Goal: Task Accomplishment & Management: Use online tool/utility

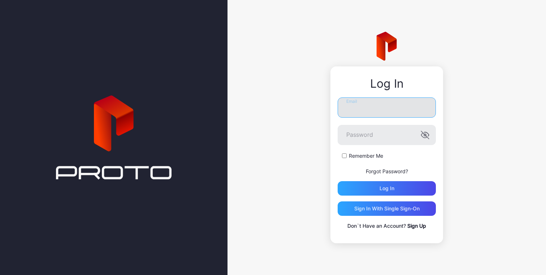
click at [384, 102] on input "Email" at bounding box center [387, 108] width 98 height 20
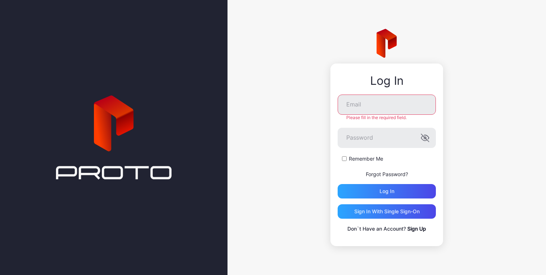
click at [346, 155] on form "Email Please fill in the required field. Password Remember Me Forgot Password? …" at bounding box center [387, 147] width 98 height 104
click at [363, 110] on input "Email" at bounding box center [387, 105] width 98 height 20
click at [409, 106] on input "**********" at bounding box center [387, 105] width 98 height 20
type input "**********"
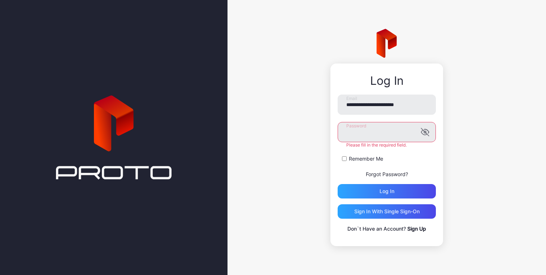
click at [370, 157] on label "Remember Me" at bounding box center [366, 158] width 34 height 7
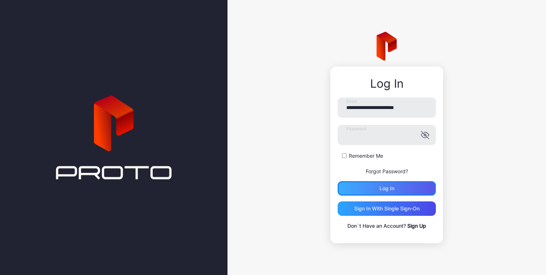
click at [411, 192] on div "Log in" at bounding box center [387, 188] width 98 height 14
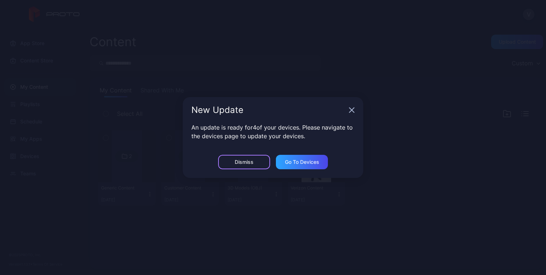
click at [253, 161] on div "Dismiss" at bounding box center [244, 162] width 19 height 6
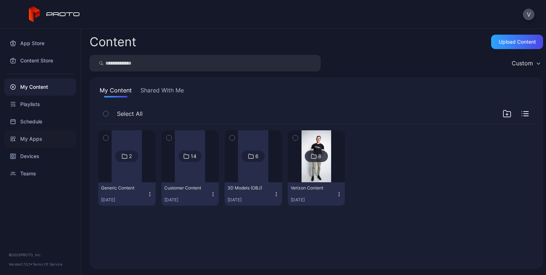
click at [37, 142] on div "My Apps" at bounding box center [40, 138] width 72 height 17
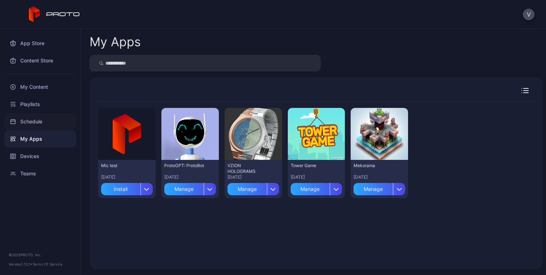
click at [43, 123] on div "Schedule" at bounding box center [40, 121] width 72 height 17
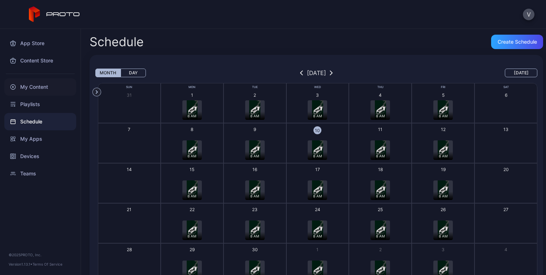
click at [40, 87] on div "My Content" at bounding box center [40, 86] width 72 height 17
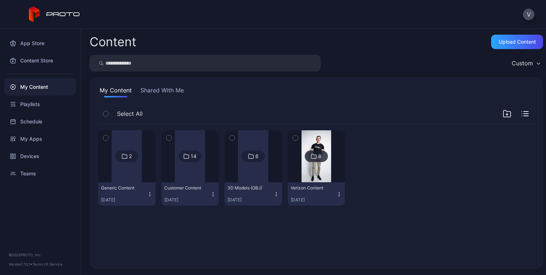
click at [130, 156] on div "2" at bounding box center [130, 156] width 3 height 7
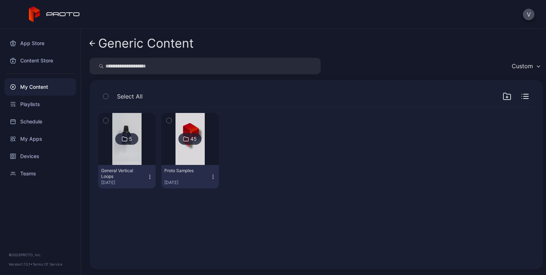
click at [132, 139] on div "5" at bounding box center [126, 139] width 23 height 12
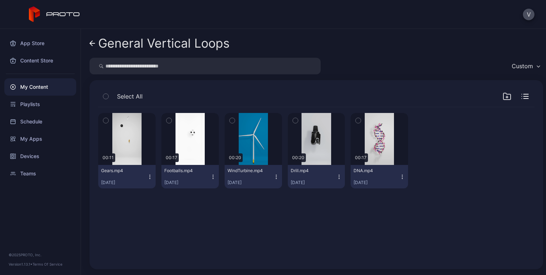
click at [46, 93] on div "My Content" at bounding box center [40, 86] width 72 height 17
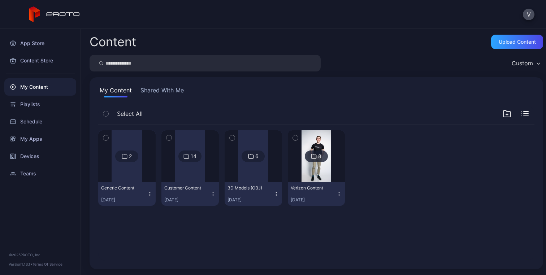
click at [192, 161] on div "14" at bounding box center [190, 157] width 23 height 12
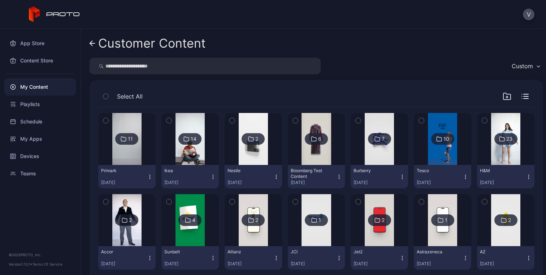
scroll to position [21, 0]
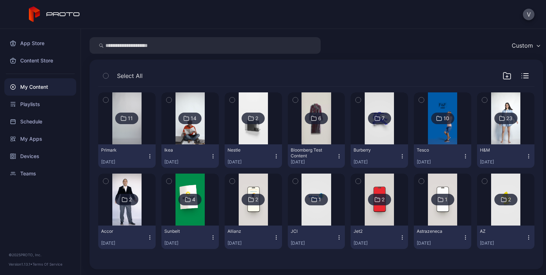
click at [45, 85] on div "My Content" at bounding box center [40, 86] width 72 height 17
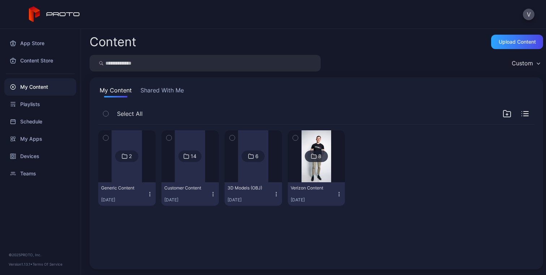
click at [318, 158] on div "8" at bounding box center [319, 156] width 3 height 7
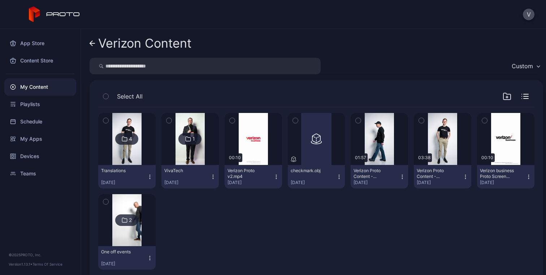
scroll to position [15, 0]
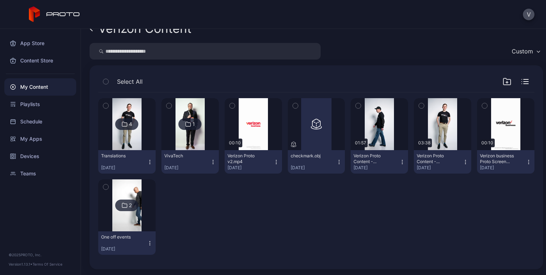
click at [187, 117] on img at bounding box center [190, 124] width 29 height 52
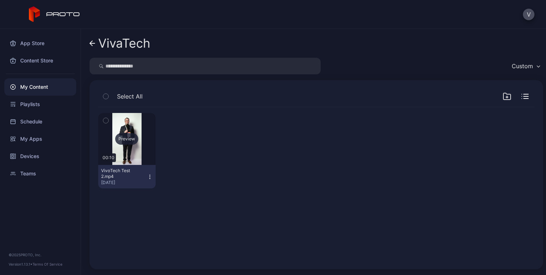
click at [121, 142] on div "Preview" at bounding box center [126, 139] width 23 height 12
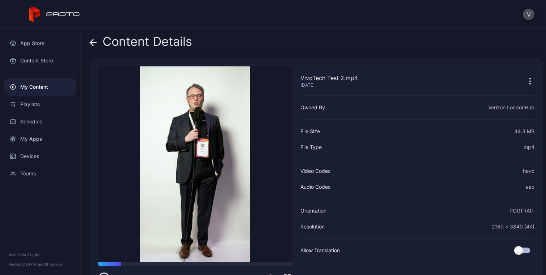
scroll to position [23, 0]
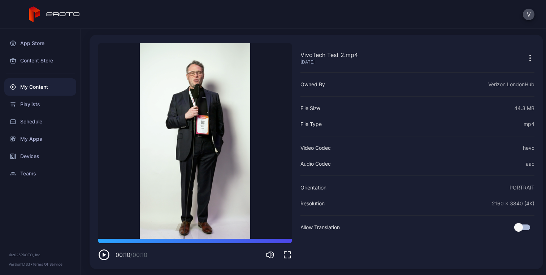
click at [42, 82] on div "My Content" at bounding box center [40, 86] width 72 height 17
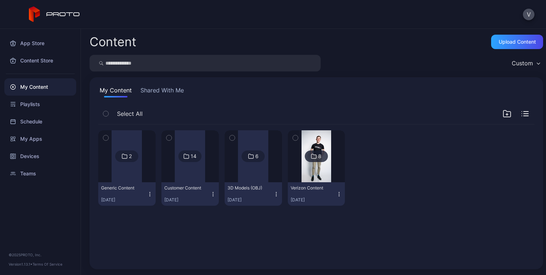
click at [127, 160] on div "2" at bounding box center [126, 157] width 23 height 12
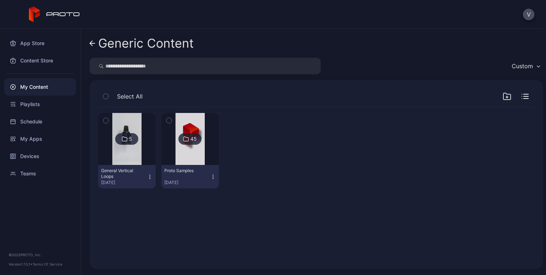
click at [186, 143] on div "45" at bounding box center [190, 139] width 23 height 12
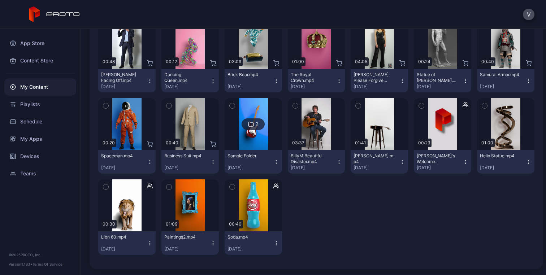
scroll to position [421, 0]
click at [45, 82] on div "My Content" at bounding box center [40, 86] width 72 height 17
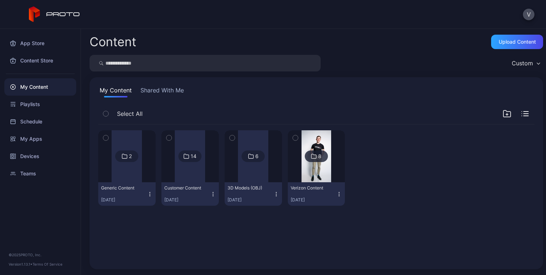
click at [130, 156] on div "2" at bounding box center [130, 156] width 3 height 7
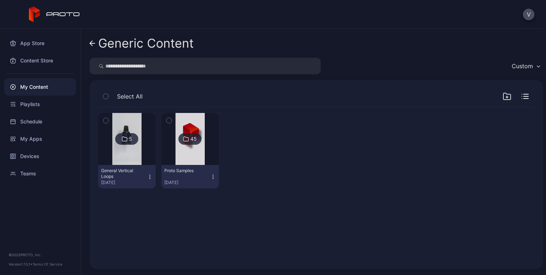
click at [37, 89] on div "My Content" at bounding box center [40, 86] width 72 height 17
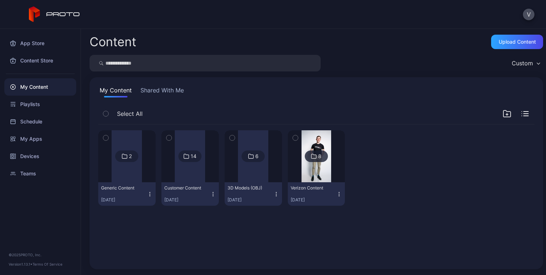
click at [191, 153] on div "14" at bounding box center [194, 156] width 6 height 7
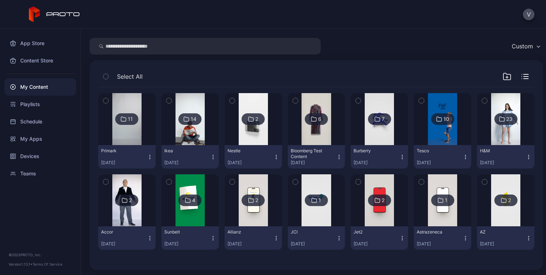
scroll to position [21, 0]
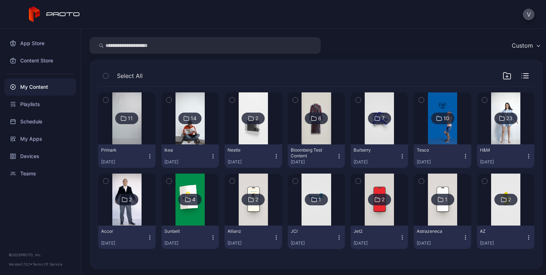
click at [507, 121] on div "23" at bounding box center [510, 118] width 6 height 7
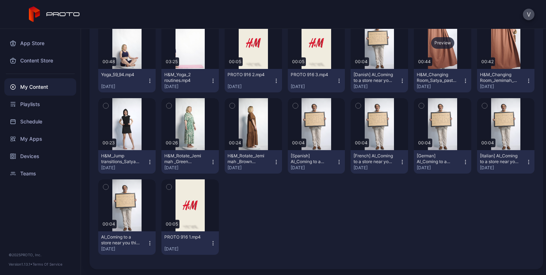
scroll to position [177, 0]
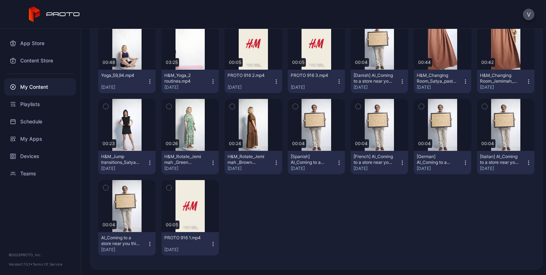
click at [366, 194] on div "Preview 00:15 M&S_Jump Outfit Build_Kishore.mp4 [DATE] Preview 00:20 M&S Jumps_…" at bounding box center [316, 96] width 437 height 331
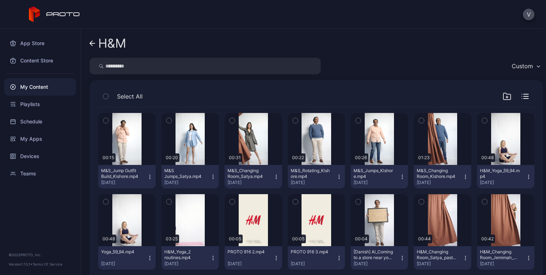
click at [44, 89] on div "My Content" at bounding box center [40, 86] width 72 height 17
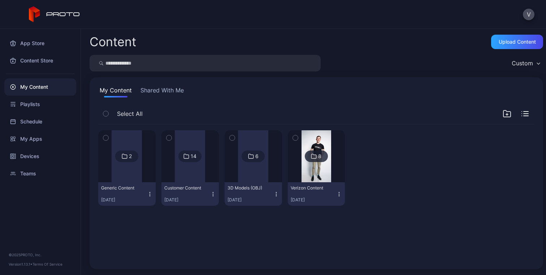
click at [311, 155] on icon at bounding box center [314, 156] width 6 height 9
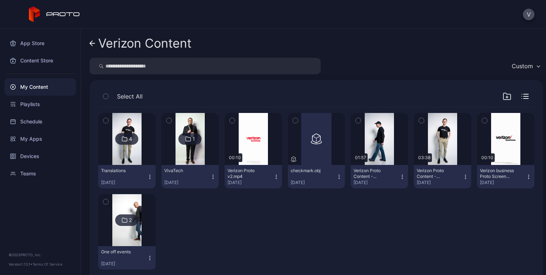
scroll to position [15, 0]
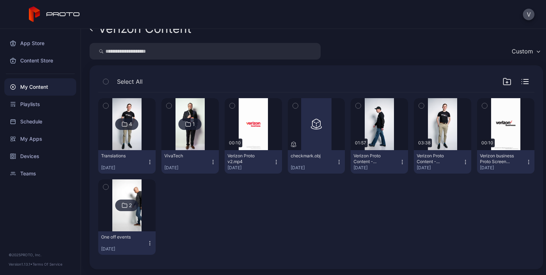
click at [126, 123] on icon at bounding box center [124, 124] width 5 height 4
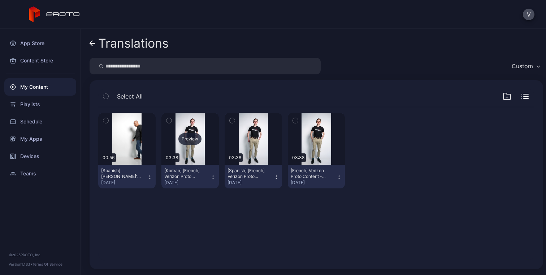
click at [188, 134] on div "Preview" at bounding box center [190, 139] width 23 height 12
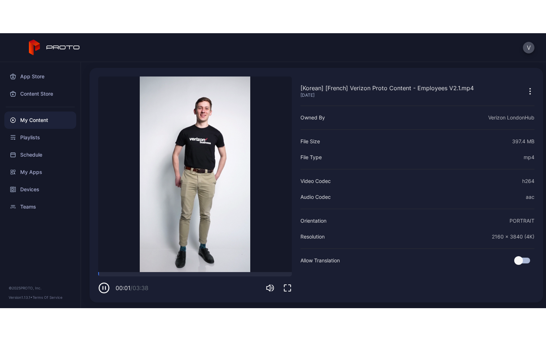
scroll to position [22, 0]
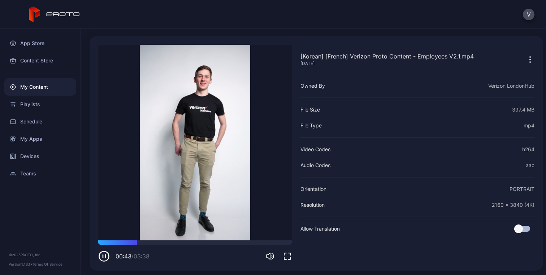
click at [287, 257] on icon "button" at bounding box center [287, 256] width 9 height 9
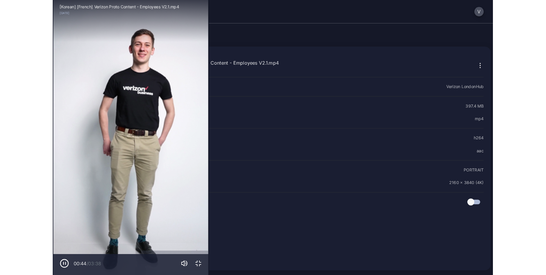
scroll to position [0, 0]
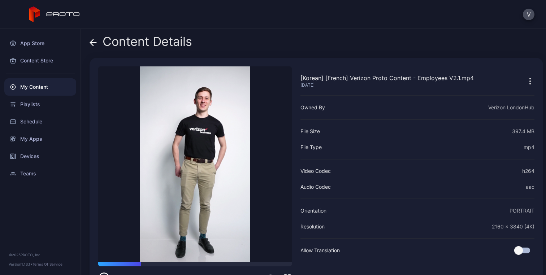
click at [197, 201] on video "Sorry, your browser doesn‘t support embedded videos" at bounding box center [195, 164] width 194 height 196
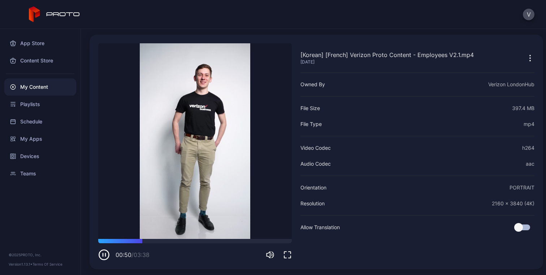
click at [106, 253] on icon "button" at bounding box center [104, 255] width 12 height 12
click at [376, 12] on div "V" at bounding box center [273, 14] width 546 height 29
click at [53, 81] on div "My Content" at bounding box center [40, 86] width 72 height 17
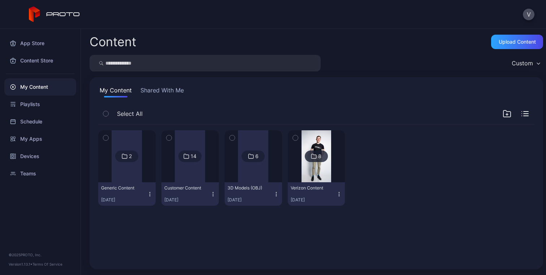
click at [318, 156] on div "8" at bounding box center [316, 157] width 23 height 12
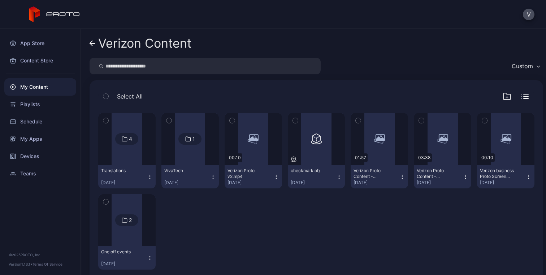
scroll to position [15, 0]
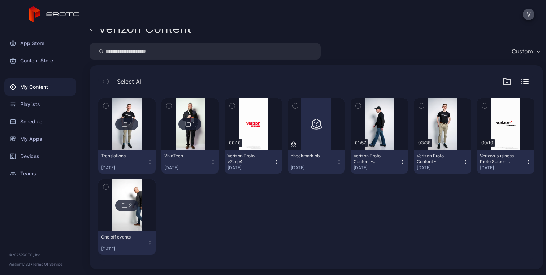
click at [305, 207] on div "4 Translations [DATE] 1 VivaTech [DATE] Preview 00:10 Verizon Proto v2.mp4 [DAT…" at bounding box center [316, 177] width 437 height 168
click at [130, 203] on div "2" at bounding box center [130, 205] width 3 height 7
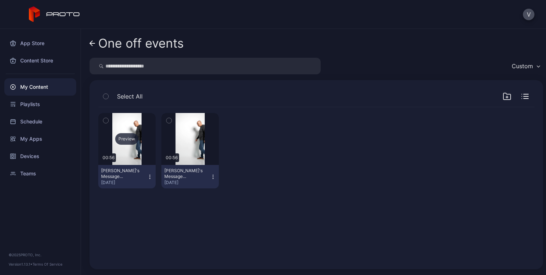
click at [124, 139] on div "Preview" at bounding box center [126, 139] width 23 height 12
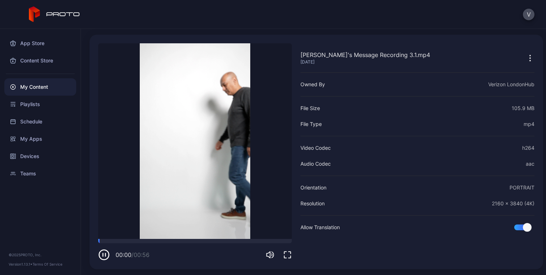
scroll to position [22, 0]
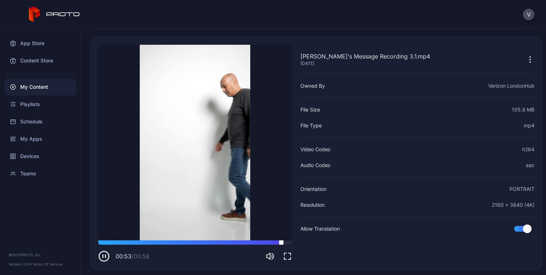
click at [138, 242] on div at bounding box center [195, 243] width 194 height 4
drag, startPoint x: 110, startPoint y: 241, endPoint x: 86, endPoint y: 241, distance: 24.2
click at [86, 241] on div "Content Details [PERSON_NAME]'s Message Recording 3.1.mp4 [DATE] Sorry, your br…" at bounding box center [313, 152] width 465 height 246
click at [193, 186] on video "Sorry, your browser doesn‘t support embedded videos" at bounding box center [195, 143] width 194 height 196
click at [107, 257] on icon "button" at bounding box center [104, 257] width 12 height 12
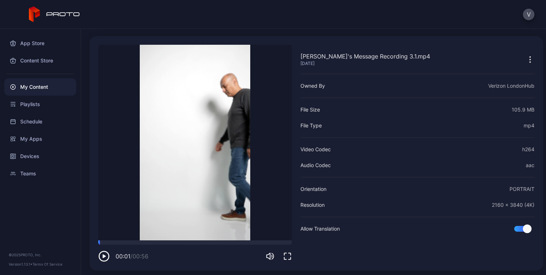
drag, startPoint x: 168, startPoint y: 242, endPoint x: 93, endPoint y: 245, distance: 74.9
click at [94, 245] on div "[PERSON_NAME]'s Message Recording 3.1.mp4 [DATE] Sorry, your browser doesn‘t su…" at bounding box center [317, 153] width 454 height 235
click at [391, 255] on div "[PERSON_NAME]'s Message Recording 3.1.mp4 [DATE] Owned By Verizon LondonHub Fil…" at bounding box center [418, 154] width 234 height 218
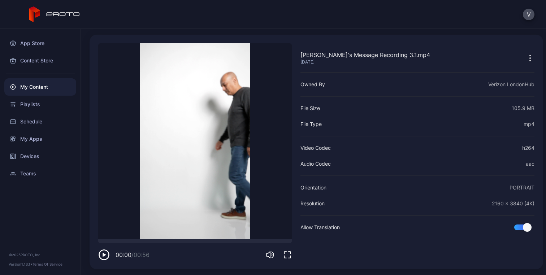
scroll to position [23, 0]
click at [526, 61] on icon "button" at bounding box center [530, 58] width 9 height 9
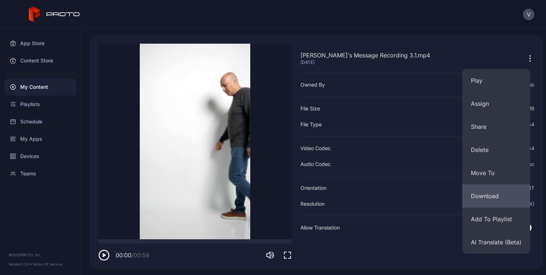
scroll to position [23, 0]
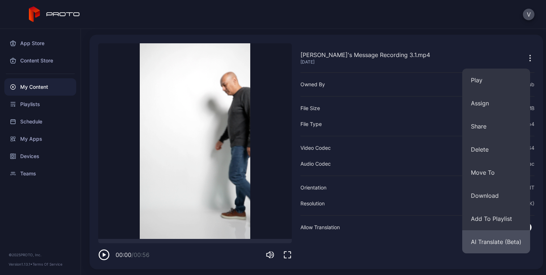
click at [503, 240] on button "AI Translate (Beta)" at bounding box center [497, 242] width 68 height 23
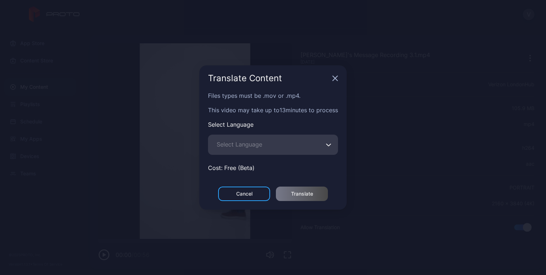
click at [331, 142] on button "Select Language" at bounding box center [329, 145] width 6 height 20
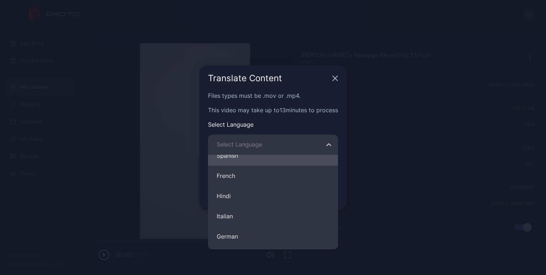
scroll to position [29, 0]
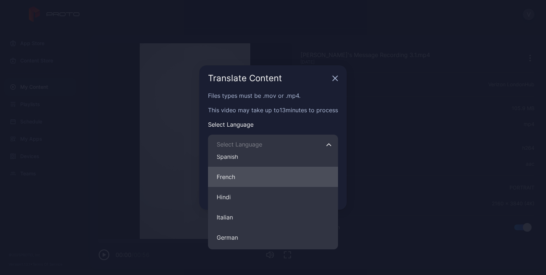
click at [291, 178] on button "French" at bounding box center [273, 177] width 130 height 20
type input "******"
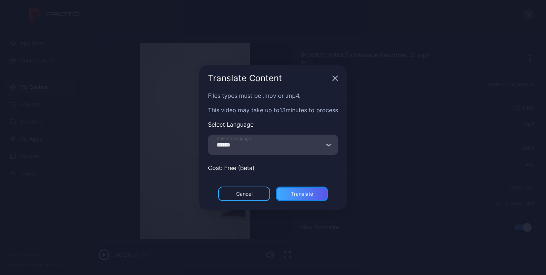
click at [308, 192] on div "Translate" at bounding box center [302, 194] width 22 height 6
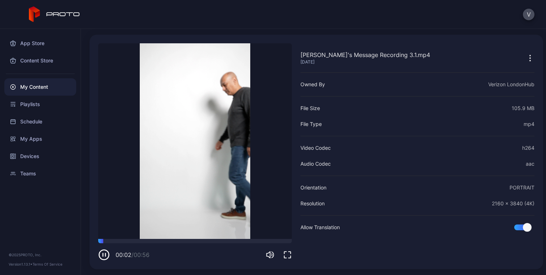
scroll to position [22, 0]
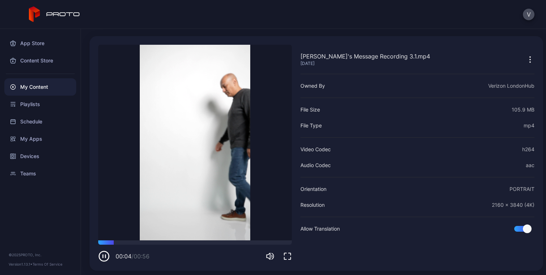
click at [104, 256] on icon "button" at bounding box center [104, 257] width 12 height 12
click at [130, 241] on div at bounding box center [195, 243] width 194 height 4
click at [135, 242] on div at bounding box center [195, 243] width 194 height 4
click at [60, 86] on div "My Content" at bounding box center [40, 86] width 72 height 17
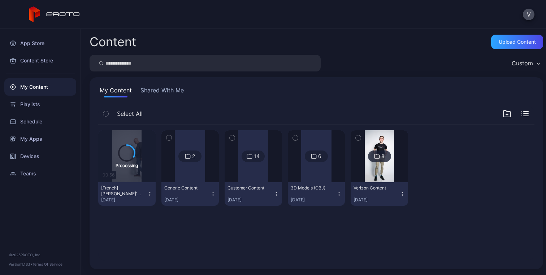
click at [135, 189] on div "[French] [PERSON_NAME]'s Message Recording 3.1.mp4" at bounding box center [121, 191] width 40 height 12
click at [182, 227] on div "Processing 00:56 [French] [PERSON_NAME]'s Message Recording 3.1.mp4 [DATE] 2 Ge…" at bounding box center [317, 193] width 448 height 148
click at [128, 158] on div "Preview" at bounding box center [126, 157] width 23 height 12
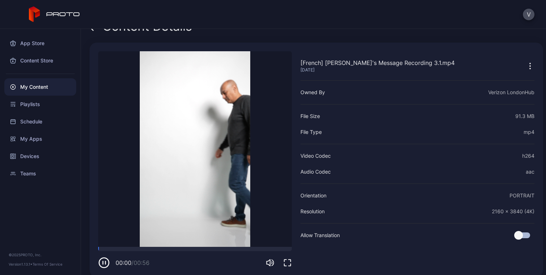
scroll to position [18, 0]
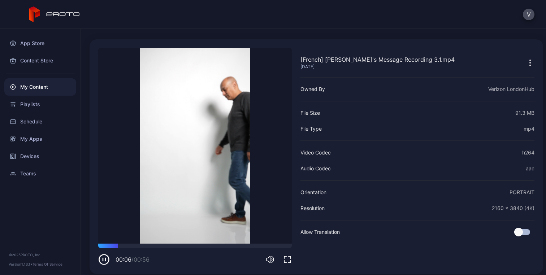
click at [101, 264] on icon "button" at bounding box center [104, 260] width 10 height 10
drag, startPoint x: 118, startPoint y: 247, endPoint x: 96, endPoint y: 246, distance: 21.7
click at [119, 244] on div at bounding box center [119, 244] width 0 height 0
click at [104, 261] on icon "button" at bounding box center [104, 260] width 12 height 12
click at [109, 260] on icon "button" at bounding box center [104, 260] width 12 height 12
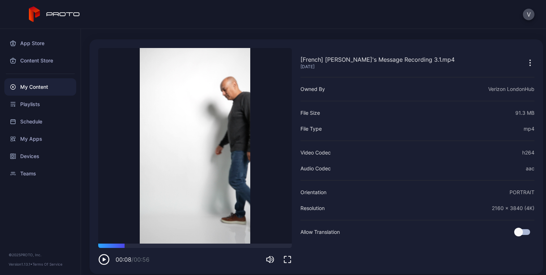
click at [109, 260] on icon "button" at bounding box center [104, 260] width 12 height 12
click at [235, 56] on video "Sorry, your browser doesn‘t support embedded videos" at bounding box center [195, 146] width 194 height 196
click at [104, 256] on icon "button" at bounding box center [104, 260] width 12 height 12
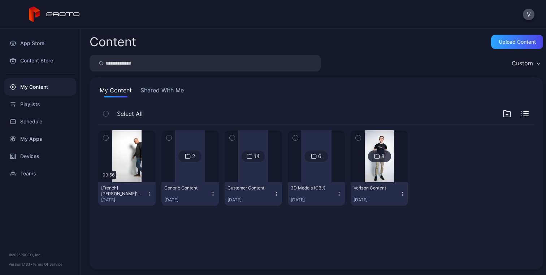
click at [373, 151] on div "8" at bounding box center [379, 157] width 23 height 12
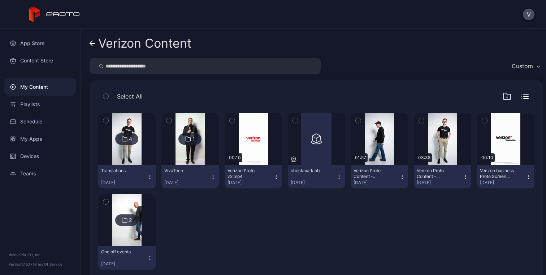
click at [130, 221] on div "2" at bounding box center [130, 220] width 3 height 7
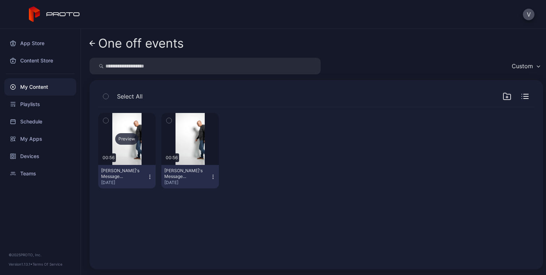
click at [127, 140] on div "Preview" at bounding box center [126, 139] width 23 height 12
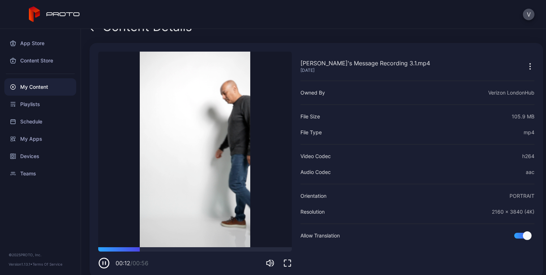
scroll to position [23, 0]
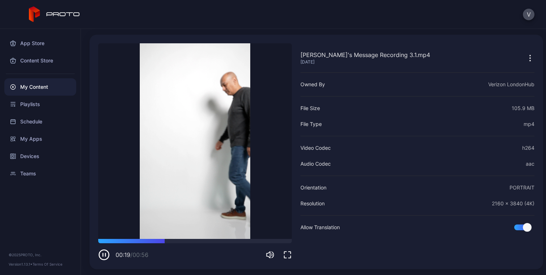
click at [102, 260] on icon "button" at bounding box center [104, 255] width 10 height 10
click at [161, 242] on div at bounding box center [195, 241] width 194 height 4
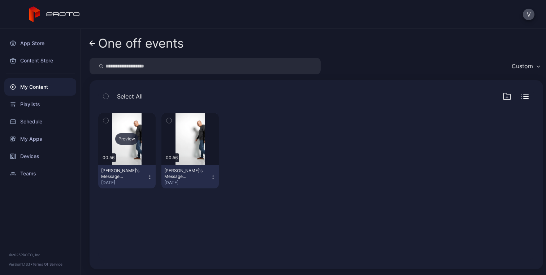
click at [127, 140] on div "Preview" at bounding box center [126, 139] width 23 height 12
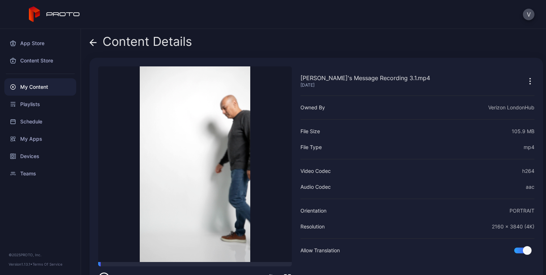
click at [169, 175] on video "Sorry, your browser doesn‘t support embedded videos" at bounding box center [195, 164] width 194 height 196
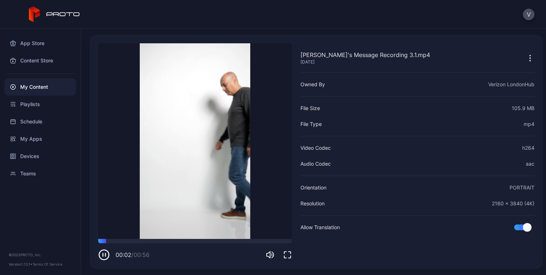
click at [104, 255] on icon "button" at bounding box center [104, 255] width 12 height 12
click at [526, 61] on icon "button" at bounding box center [530, 58] width 9 height 9
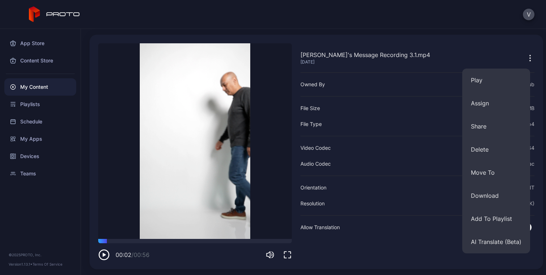
click at [379, 235] on div "[PERSON_NAME]'s Message Recording 3.1.mp4 [DATE] Owned By Verizon LondonHub Fil…" at bounding box center [418, 152] width 234 height 218
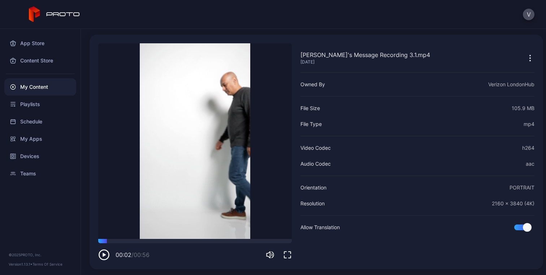
click at [104, 255] on icon "button" at bounding box center [104, 255] width 3 height 4
click at [104, 255] on icon "button" at bounding box center [104, 255] width 12 height 12
click at [526, 54] on icon "button" at bounding box center [530, 58] width 9 height 9
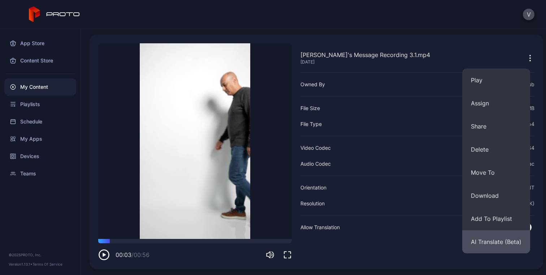
click at [505, 239] on button "AI Translate (Beta)" at bounding box center [497, 242] width 68 height 23
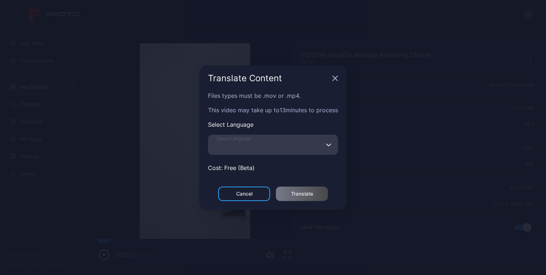
click at [312, 147] on input "Select Language" at bounding box center [273, 145] width 130 height 20
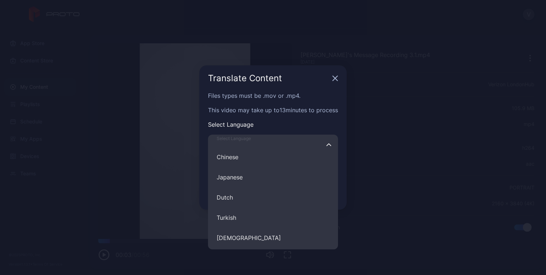
scroll to position [172, 0]
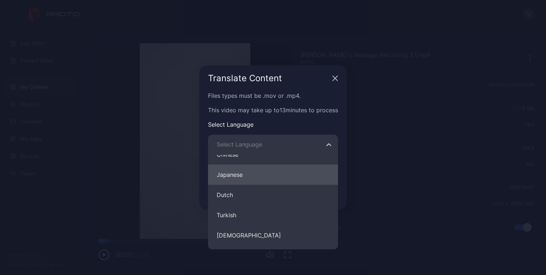
click at [251, 173] on button "Japanese" at bounding box center [273, 175] width 130 height 20
type input "********"
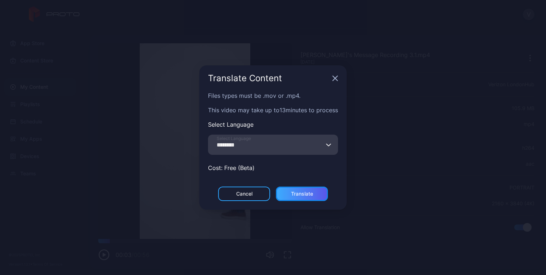
click at [297, 192] on div "Translate" at bounding box center [302, 194] width 22 height 6
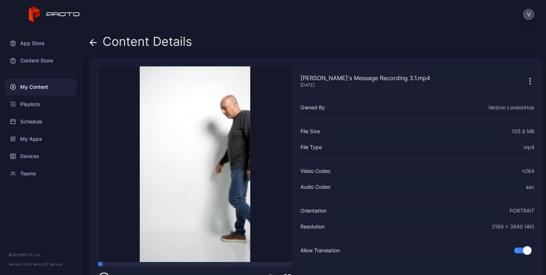
click at [197, 196] on video "Sorry, your browser doesn‘t support embedded videos" at bounding box center [195, 164] width 194 height 196
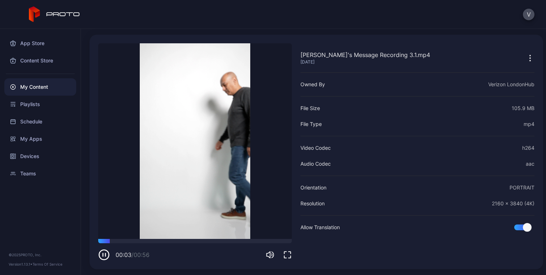
click at [107, 254] on icon "button" at bounding box center [104, 255] width 12 height 12
click at [526, 61] on icon "button" at bounding box center [530, 58] width 9 height 9
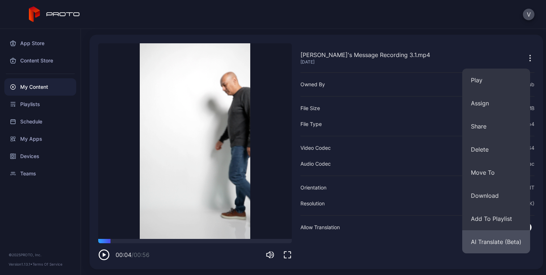
click at [484, 236] on button "AI Translate (Beta)" at bounding box center [497, 242] width 68 height 23
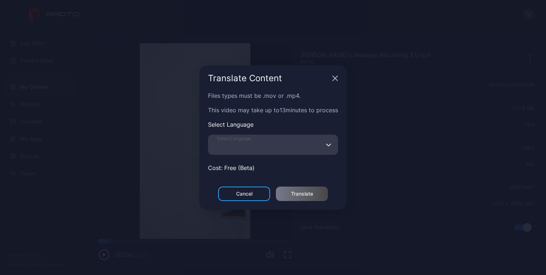
click at [305, 146] on input "Select Language" at bounding box center [273, 145] width 130 height 20
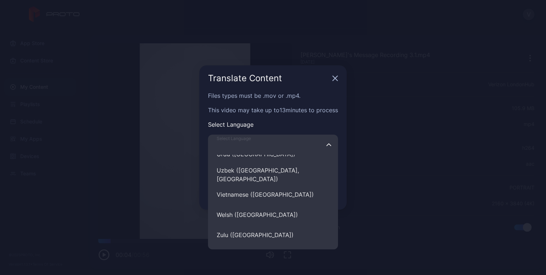
scroll to position [3511, 0]
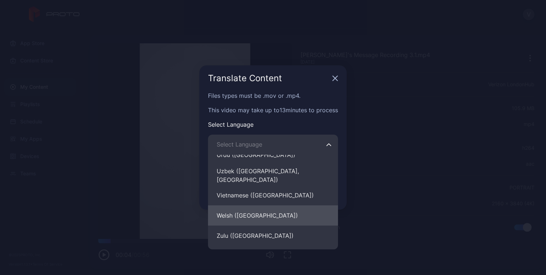
click at [305, 213] on button "Welsh ([GEOGRAPHIC_DATA])" at bounding box center [273, 216] width 130 height 20
type input "**********"
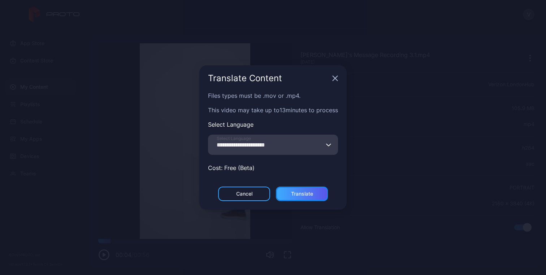
click at [309, 191] on div "Translate" at bounding box center [302, 194] width 22 height 6
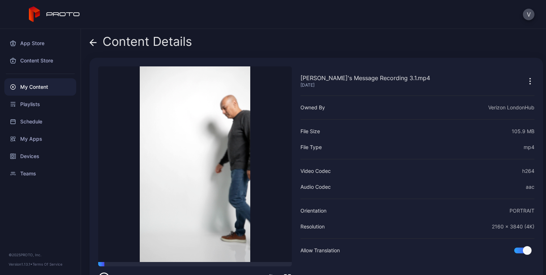
scroll to position [23, 0]
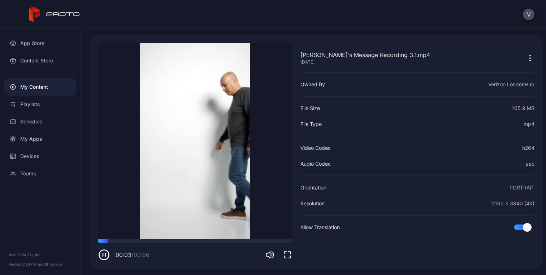
click at [108, 256] on icon "button" at bounding box center [104, 255] width 12 height 12
click at [526, 59] on icon "button" at bounding box center [530, 58] width 9 height 9
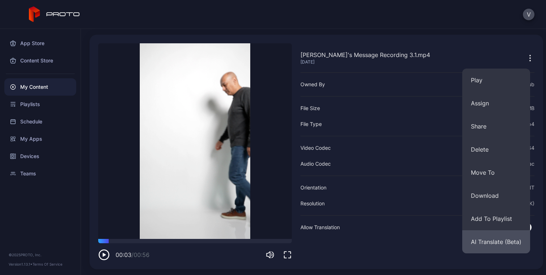
click at [495, 250] on button "AI Translate (Beta)" at bounding box center [497, 242] width 68 height 23
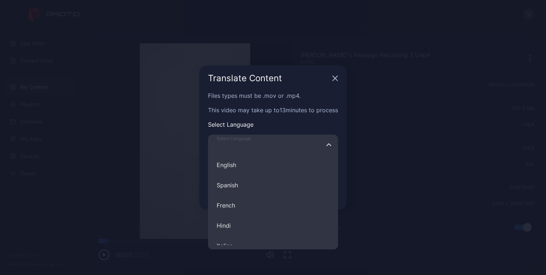
click at [297, 148] on input "Select Language English Spanish French Hindi Italian German Polish Portuguese C…" at bounding box center [273, 145] width 130 height 20
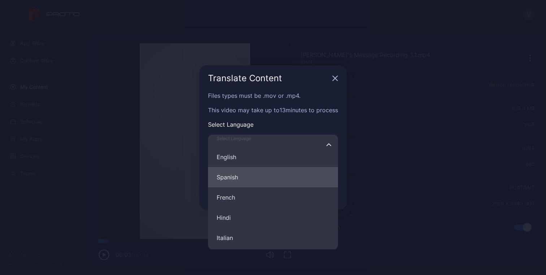
scroll to position [8, 0]
click at [302, 180] on button "Spanish" at bounding box center [273, 177] width 130 height 20
type input "*******"
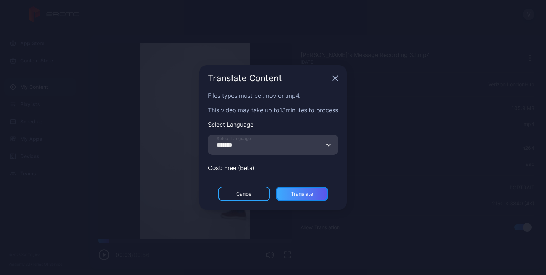
click at [300, 197] on div "Translate" at bounding box center [302, 194] width 52 height 14
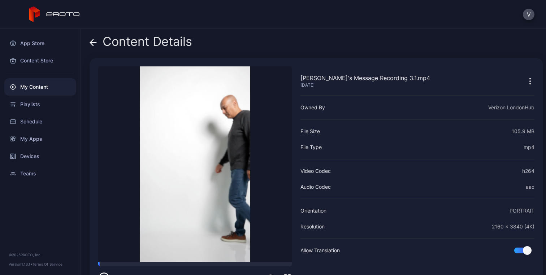
click at [526, 81] on icon "button" at bounding box center [530, 81] width 9 height 9
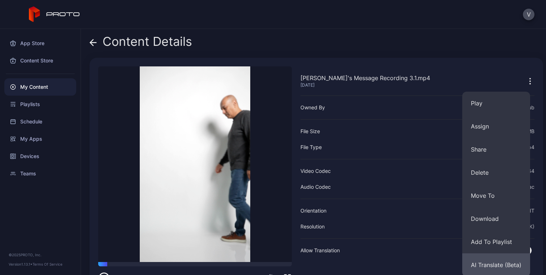
click at [494, 261] on button "AI Translate (Beta)" at bounding box center [497, 265] width 68 height 23
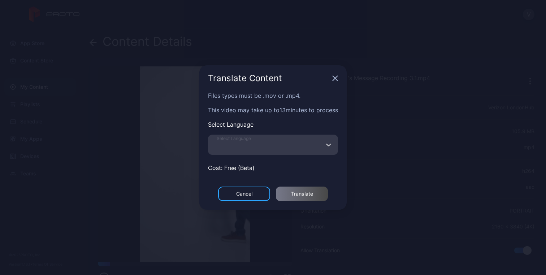
click at [313, 149] on input "Select Language" at bounding box center [273, 145] width 130 height 20
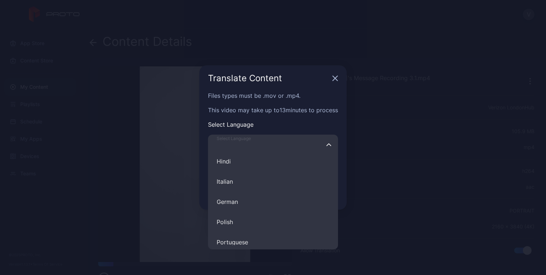
scroll to position [64, 0]
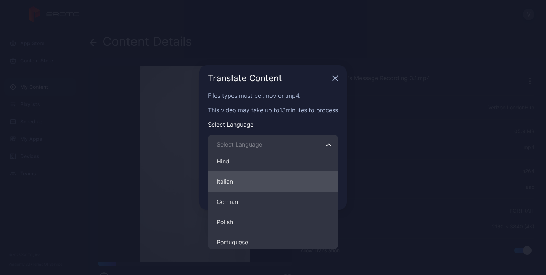
click at [264, 185] on button "Italian" at bounding box center [273, 182] width 130 height 20
type input "*******"
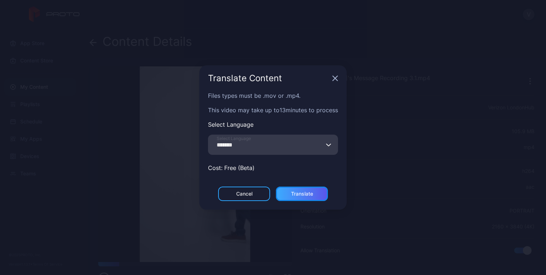
click at [299, 192] on div "Translate" at bounding box center [302, 194] width 22 height 6
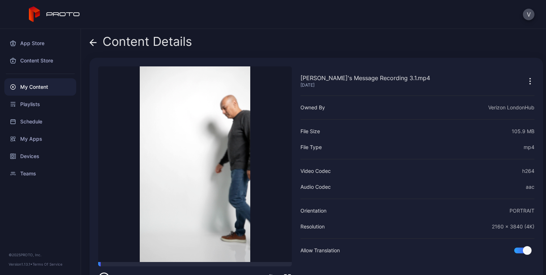
click at [530, 81] on icon "button" at bounding box center [530, 81] width 1 height 1
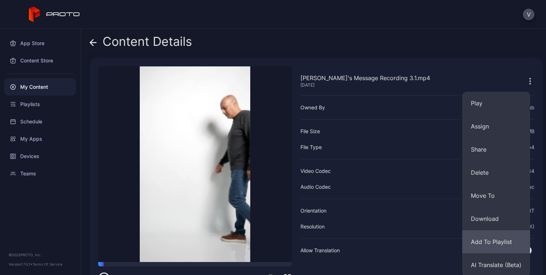
scroll to position [23, 0]
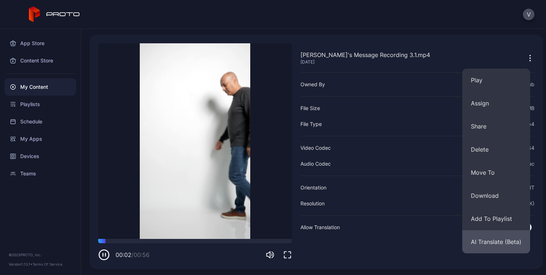
click at [496, 239] on button "AI Translate (Beta)" at bounding box center [497, 242] width 68 height 23
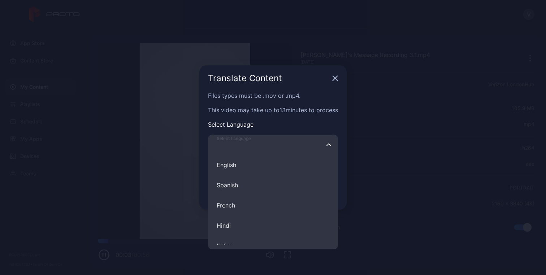
click at [301, 150] on input "Select Language English Spanish French Hindi Italian German Polish Portuguese C…" at bounding box center [273, 145] width 130 height 20
click at [412, 132] on div "Translate Content Files types must be .mov or .mp4. This video may take up to 1…" at bounding box center [273, 137] width 546 height 275
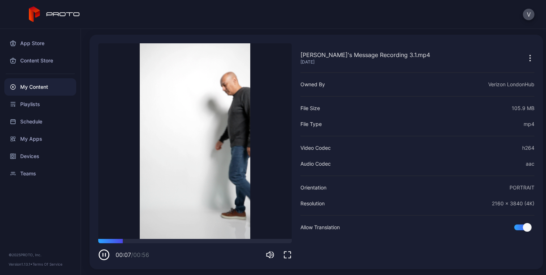
click at [34, 87] on div "My Content" at bounding box center [40, 86] width 72 height 17
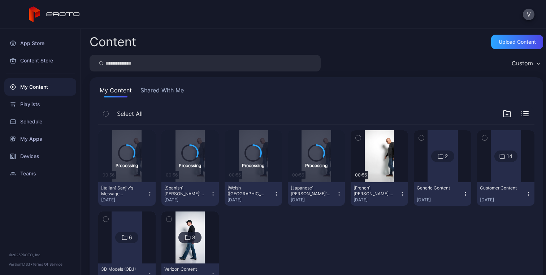
click at [192, 237] on div "8" at bounding box center [193, 238] width 3 height 7
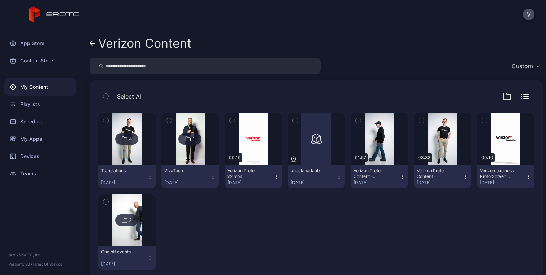
click at [124, 221] on icon at bounding box center [125, 220] width 6 height 9
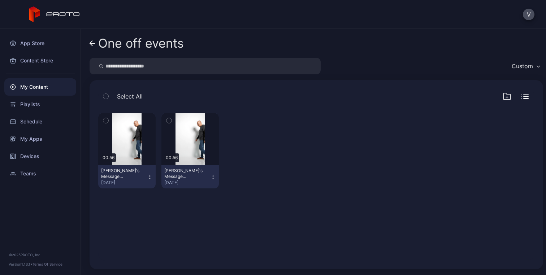
click at [134, 176] on div "[PERSON_NAME]'s Message Recording 3.1.mp4" at bounding box center [121, 174] width 40 height 12
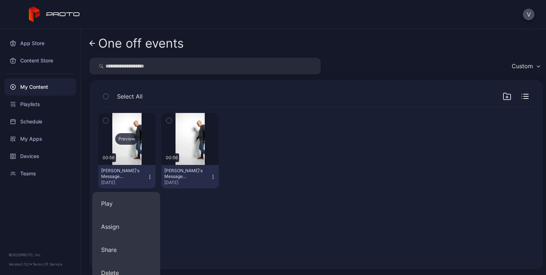
click at [130, 140] on div "Preview" at bounding box center [126, 139] width 23 height 12
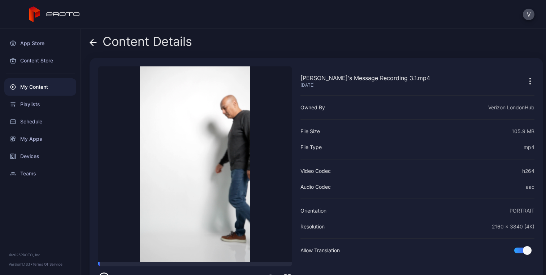
click at [171, 182] on video "Sorry, your browser doesn‘t support embedded videos" at bounding box center [195, 164] width 194 height 196
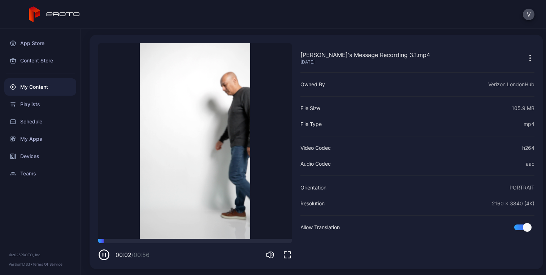
scroll to position [23, 0]
click at [105, 255] on icon "button" at bounding box center [104, 256] width 12 height 12
click at [526, 59] on icon "button" at bounding box center [530, 58] width 9 height 9
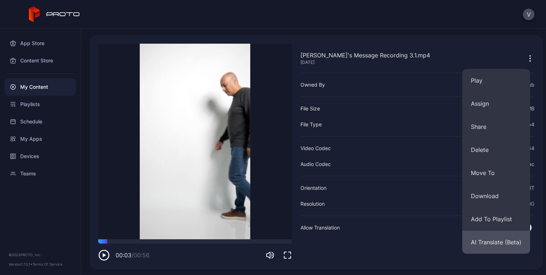
click at [493, 242] on button "AI Translate (Beta)" at bounding box center [497, 242] width 68 height 23
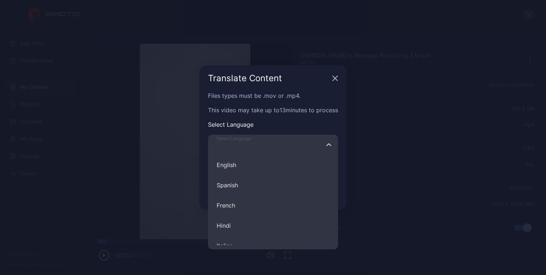
click at [319, 135] on input "Select Language English Spanish French Hindi Italian German Polish Portuguese C…" at bounding box center [273, 145] width 130 height 20
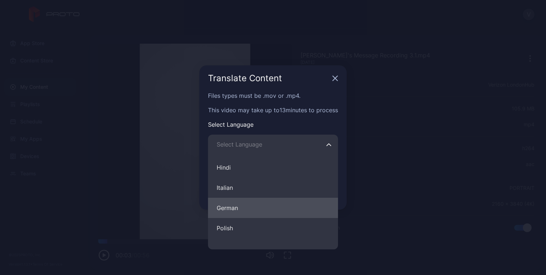
click at [263, 206] on button "German" at bounding box center [273, 208] width 130 height 20
type input "******"
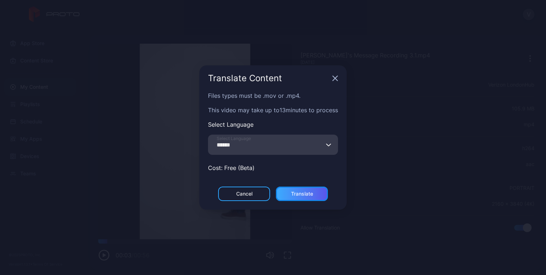
click at [297, 198] on div "Translate" at bounding box center [302, 194] width 52 height 14
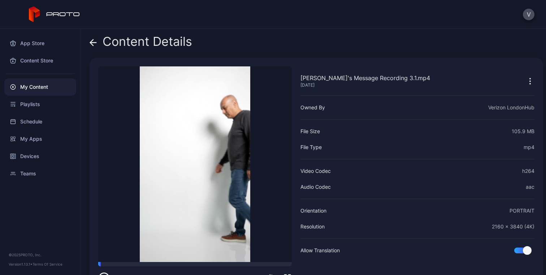
click at [526, 86] on button "button" at bounding box center [530, 81] width 9 height 14
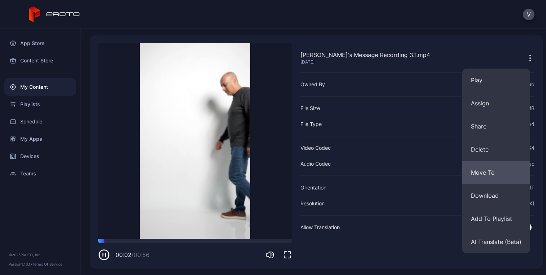
scroll to position [23, 0]
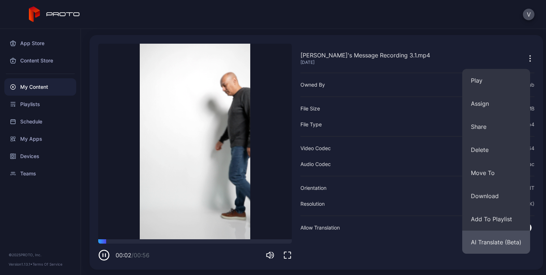
click at [502, 241] on button "AI Translate (Beta)" at bounding box center [497, 242] width 68 height 23
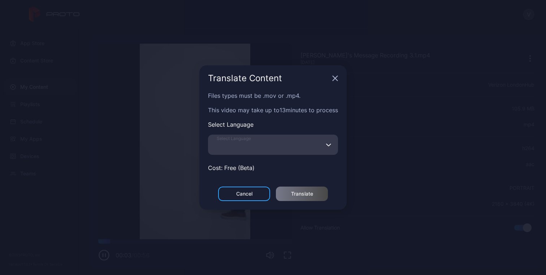
click at [325, 148] on input "Select Language" at bounding box center [273, 145] width 130 height 20
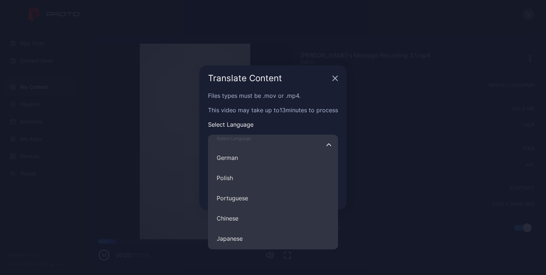
scroll to position [108, 0]
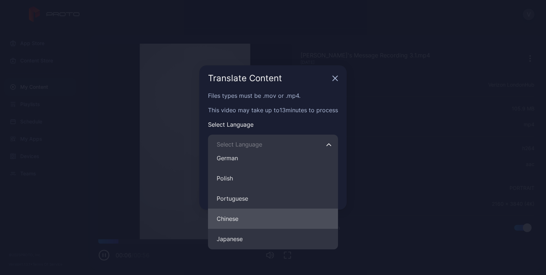
click at [284, 216] on button "Chinese" at bounding box center [273, 219] width 130 height 20
type input "*******"
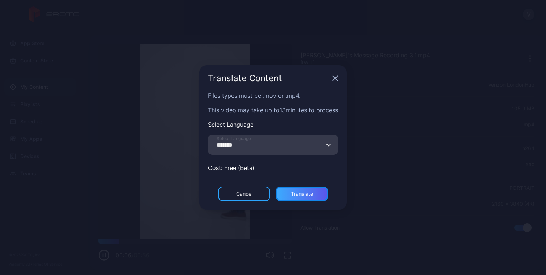
click at [309, 192] on div "Translate" at bounding box center [302, 194] width 22 height 6
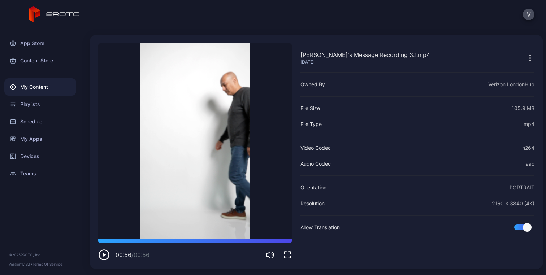
scroll to position [23, 0]
click at [526, 57] on icon "button" at bounding box center [530, 58] width 9 height 9
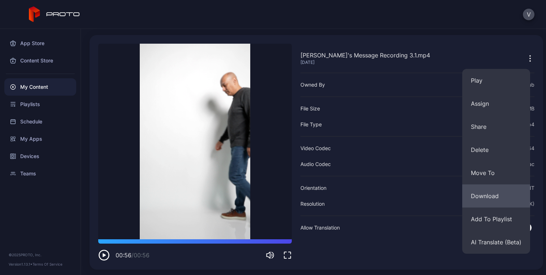
scroll to position [23, 0]
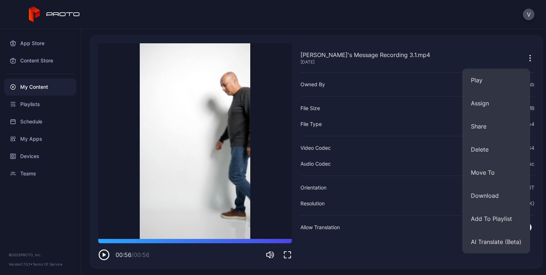
click at [398, 47] on div "[PERSON_NAME]'s Message Recording 3.1.mp4 [DATE] Owned By Verizon LondonHub Fil…" at bounding box center [418, 152] width 234 height 218
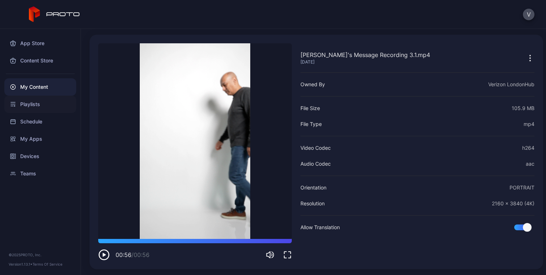
click at [42, 104] on div "Playlists" at bounding box center [40, 104] width 72 height 17
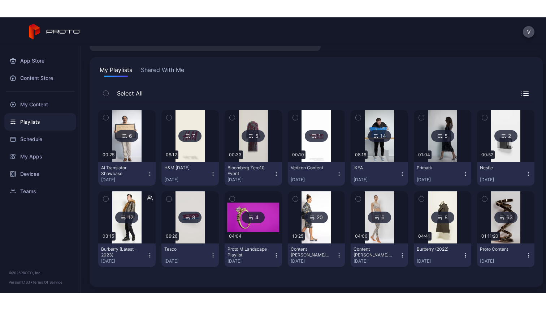
scroll to position [37, 0]
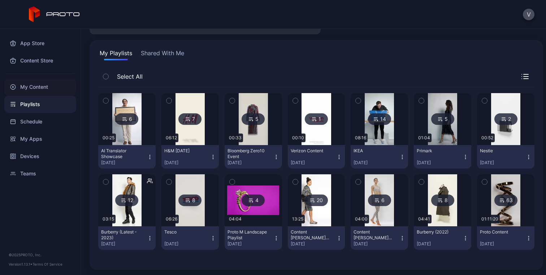
click at [36, 93] on div "My Content" at bounding box center [40, 86] width 72 height 17
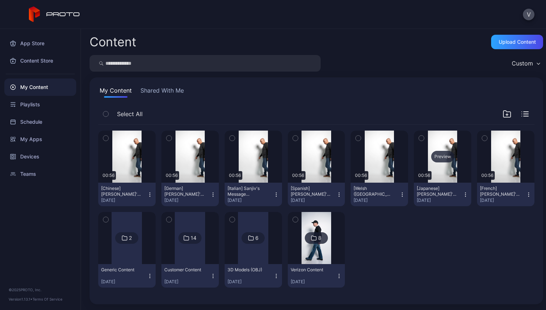
click at [440, 155] on div "Preview" at bounding box center [442, 157] width 23 height 12
click at [376, 155] on div "Preview" at bounding box center [379, 157] width 23 height 12
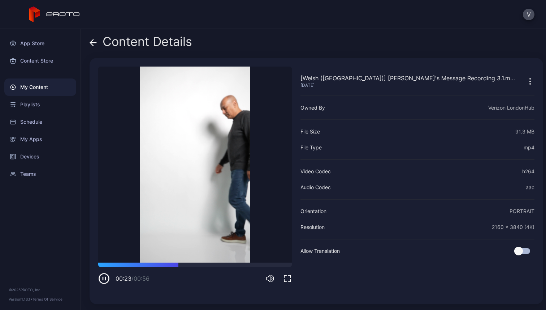
click at [93, 42] on icon at bounding box center [93, 42] width 7 height 7
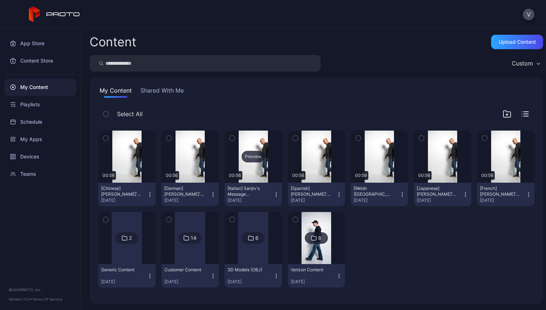
click at [249, 155] on div "Preview" at bounding box center [253, 157] width 23 height 12
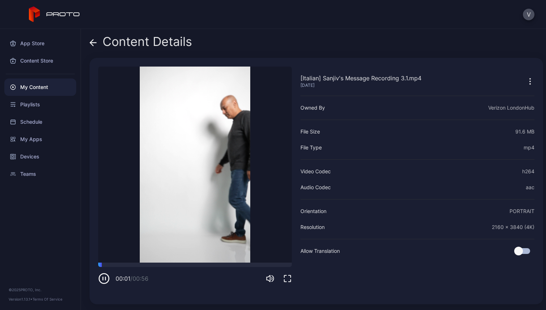
click at [353, 276] on div "[Italian] Sanjiv's Message Recording 3.1.mp4 Sep 10, 2025 Owned By Verizon Lond…" at bounding box center [418, 180] width 234 height 229
click at [92, 42] on icon at bounding box center [93, 42] width 7 height 7
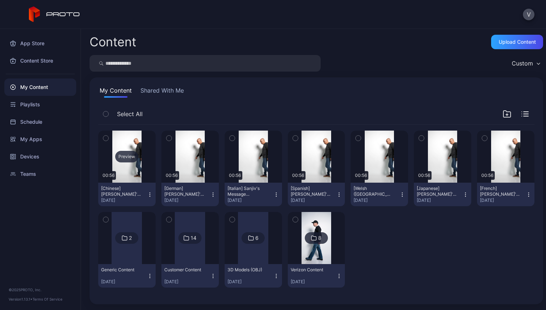
click at [125, 157] on div "Preview" at bounding box center [126, 157] width 23 height 12
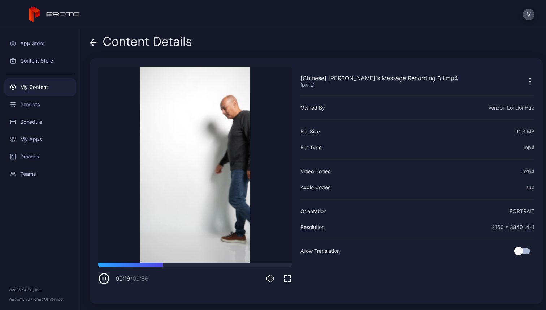
click at [91, 41] on icon at bounding box center [93, 42] width 7 height 7
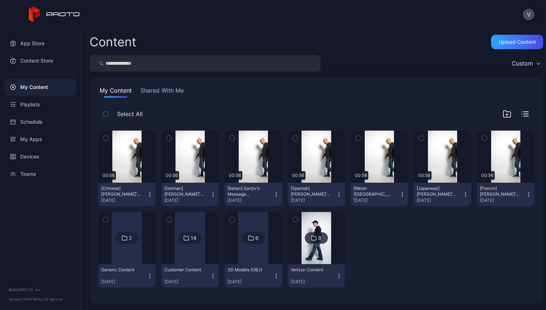
click at [486, 225] on div "Preview 00:56 [Chinese] Sanjiv's Message Recording 3.1.mp4 Sep 10, 2025 Preview…" at bounding box center [316, 209] width 437 height 168
